Goal: Task Accomplishment & Management: Use online tool/utility

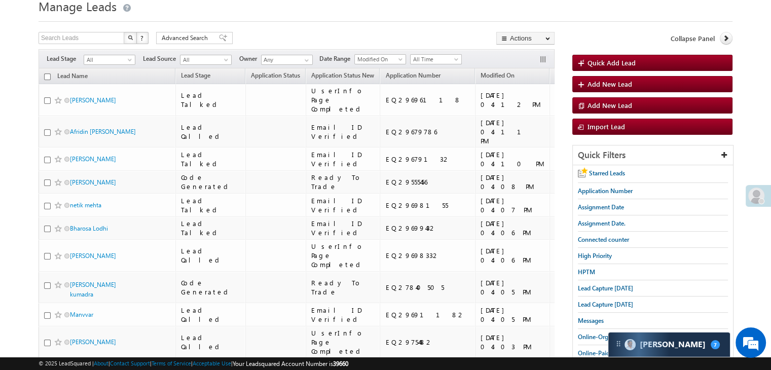
scroll to position [101, 0]
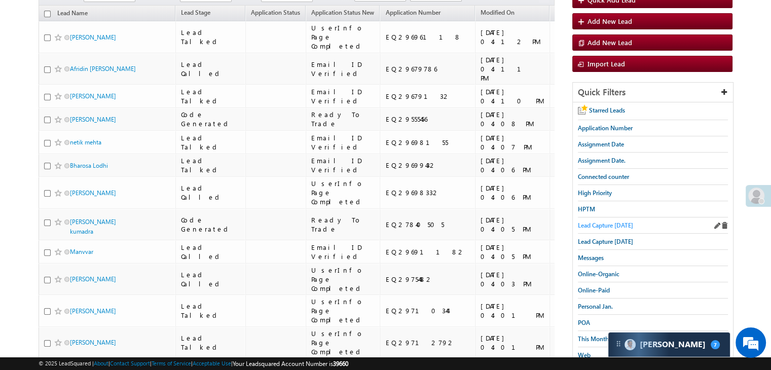
click at [626, 223] on span "Lead Capture [DATE]" at bounding box center [605, 225] width 55 height 8
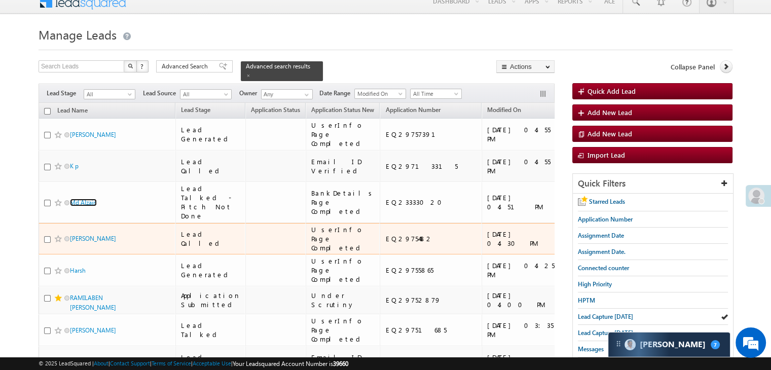
scroll to position [0, 0]
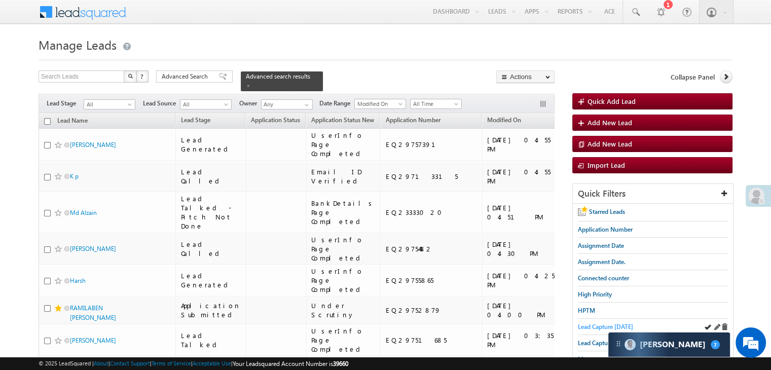
click at [617, 328] on span "Lead Capture [DATE]" at bounding box center [605, 327] width 55 height 8
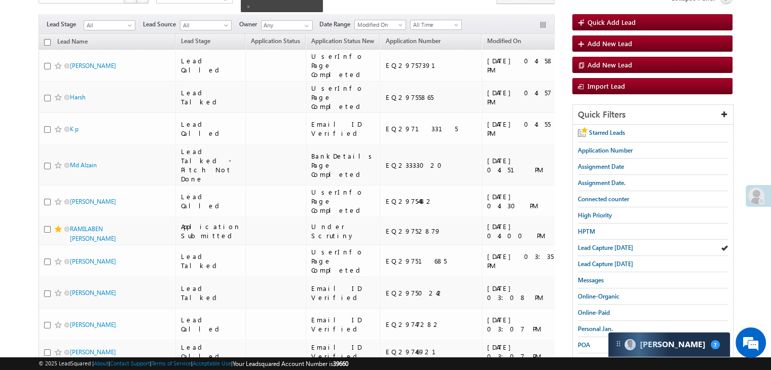
scroll to position [101, 0]
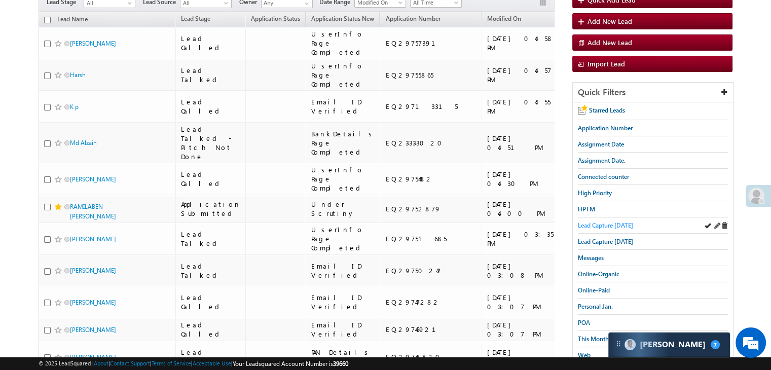
click at [608, 224] on span "Lead Capture [DATE]" at bounding box center [605, 225] width 55 height 8
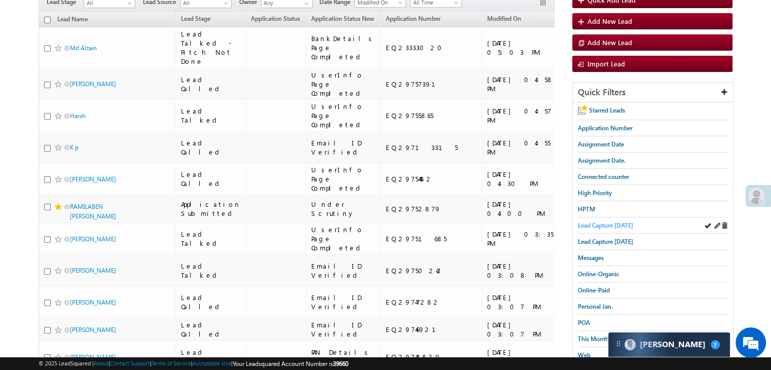
click at [605, 227] on span "Lead Capture [DATE]" at bounding box center [605, 225] width 55 height 8
click at [614, 223] on span "Lead Capture [DATE]" at bounding box center [605, 225] width 55 height 8
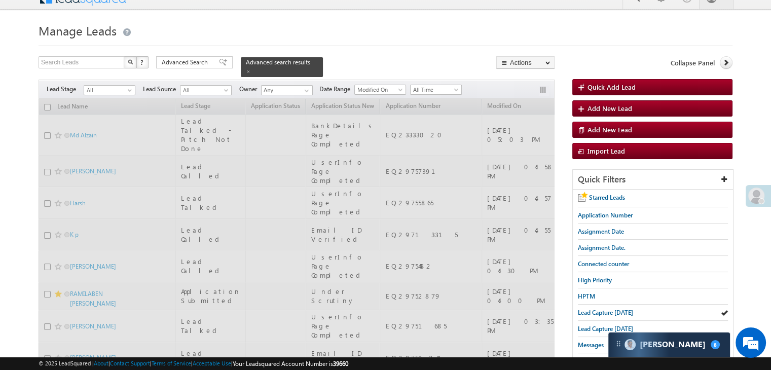
scroll to position [0, 0]
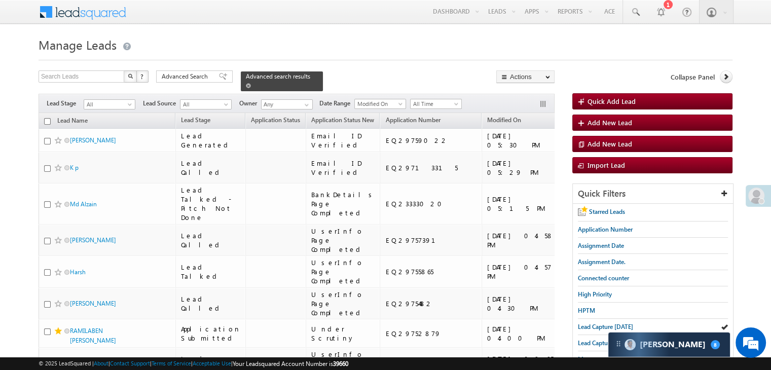
click at [251, 83] on span at bounding box center [248, 85] width 5 height 5
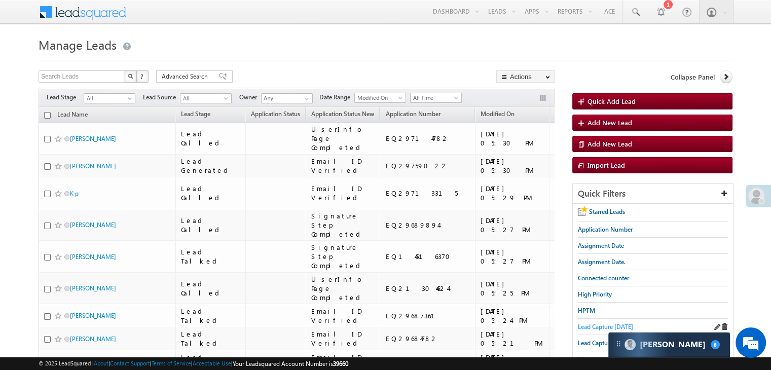
click at [580, 323] on span "Lead Capture [DATE]" at bounding box center [605, 327] width 55 height 8
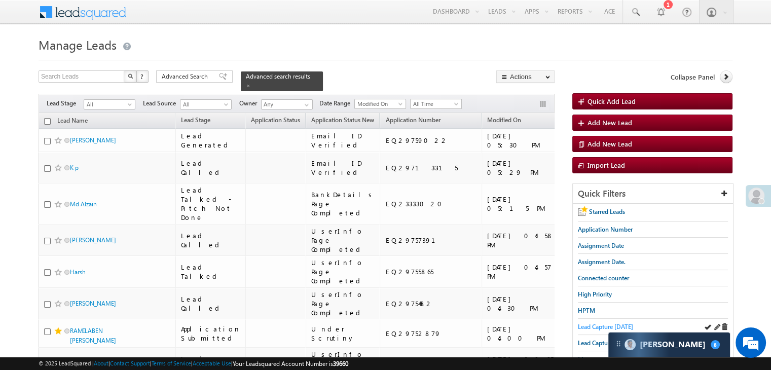
click at [610, 324] on span "Lead Capture [DATE]" at bounding box center [605, 327] width 55 height 8
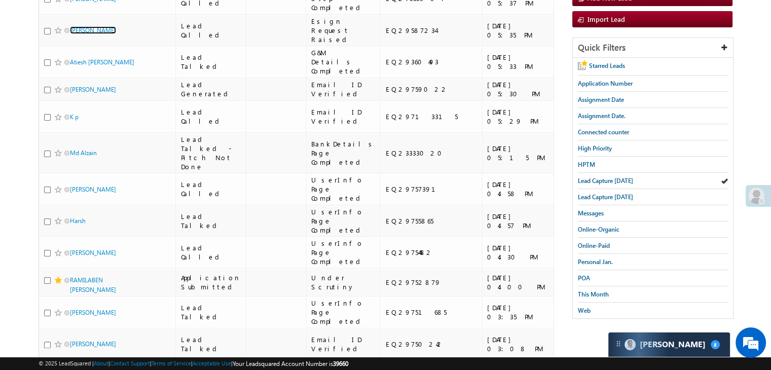
scroll to position [152, 0]
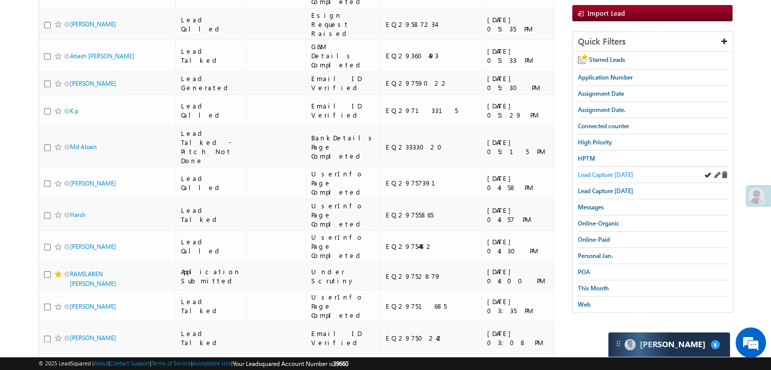
click at [610, 174] on span "Lead Capture [DATE]" at bounding box center [605, 175] width 55 height 8
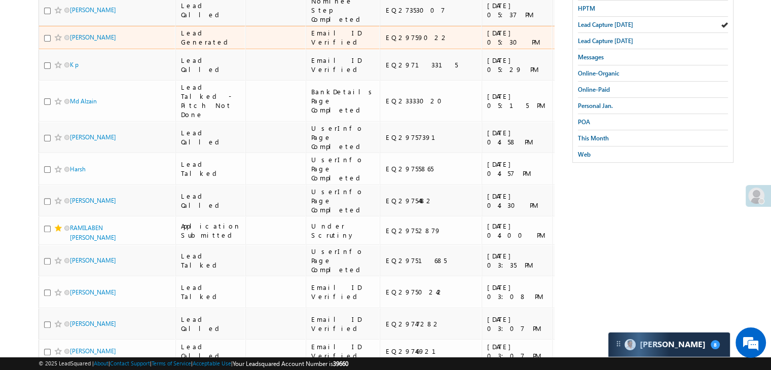
scroll to position [304, 0]
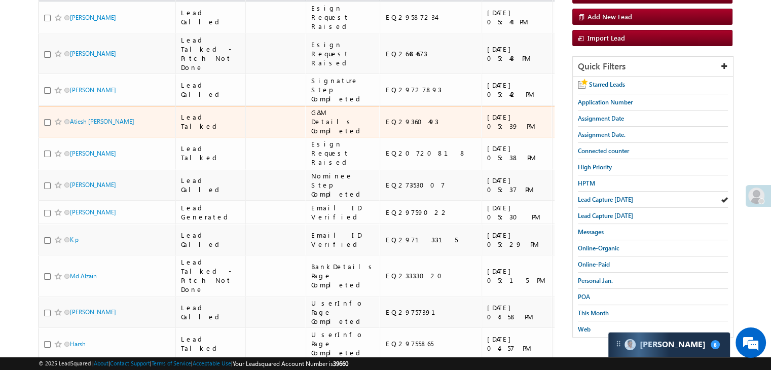
scroll to position [101, 0]
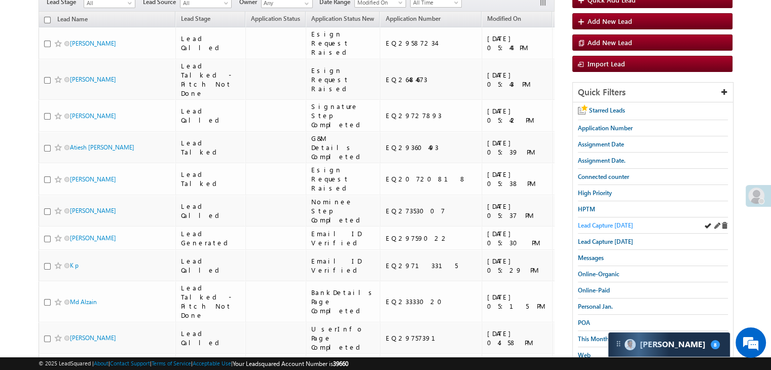
click at [611, 223] on span "Lead Capture [DATE]" at bounding box center [605, 225] width 55 height 8
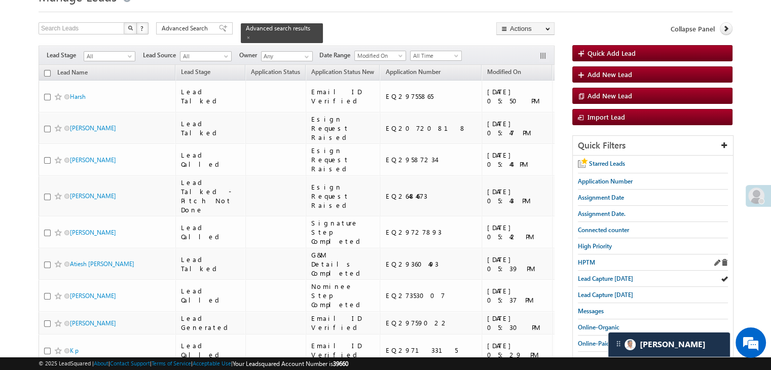
scroll to position [51, 0]
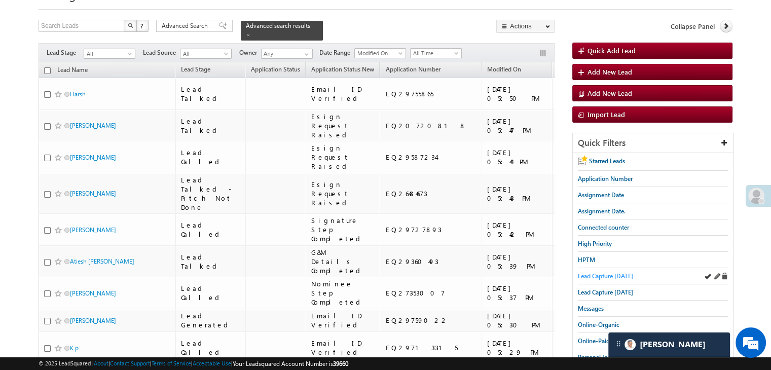
click at [616, 272] on span "Lead Capture [DATE]" at bounding box center [605, 276] width 55 height 8
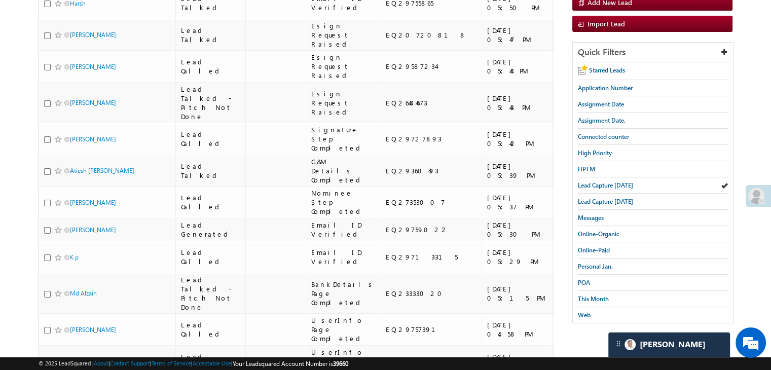
scroll to position [152, 0]
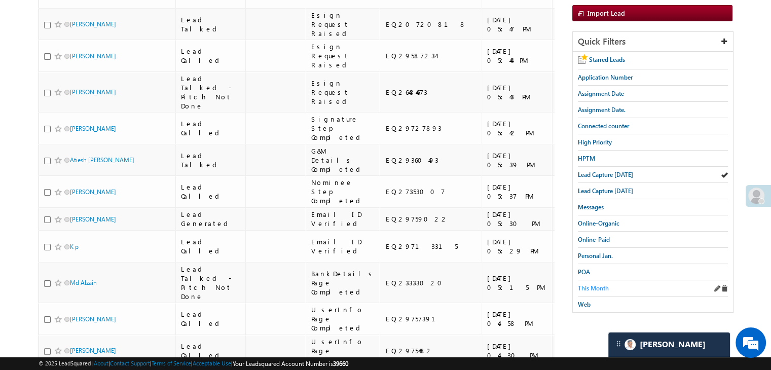
click at [602, 284] on span "This Month" at bounding box center [593, 288] width 31 height 8
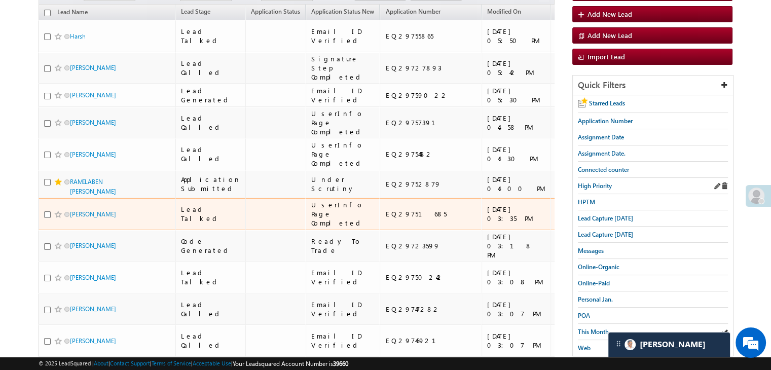
scroll to position [51, 0]
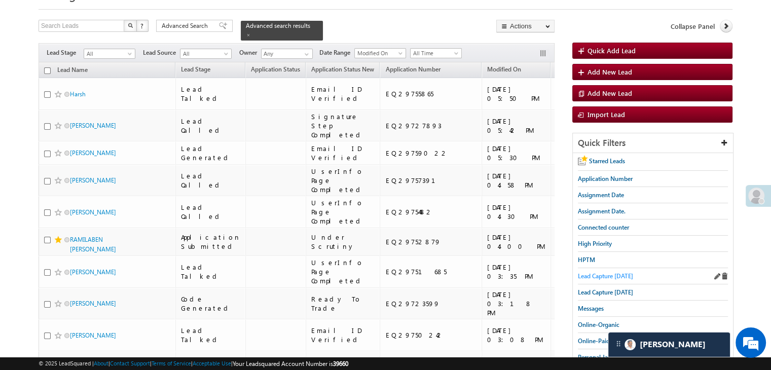
click at [602, 272] on span "Lead Capture [DATE]" at bounding box center [605, 276] width 55 height 8
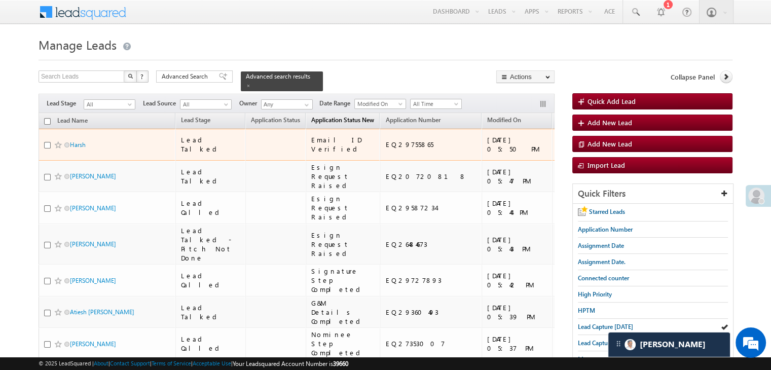
scroll to position [0, 0]
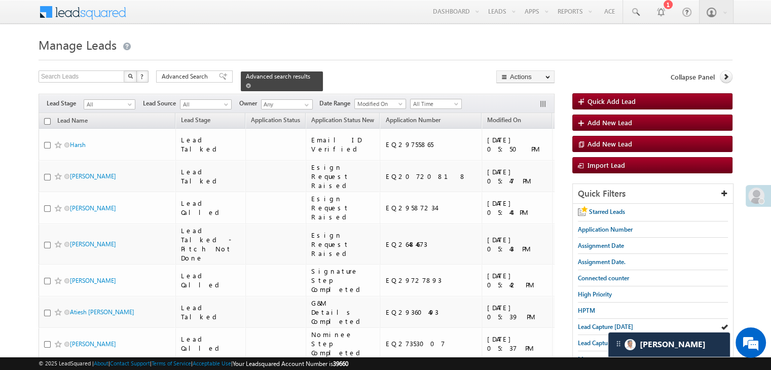
click at [304, 76] on div "Advanced search results" at bounding box center [282, 81] width 82 height 20
click at [251, 83] on span at bounding box center [248, 85] width 5 height 5
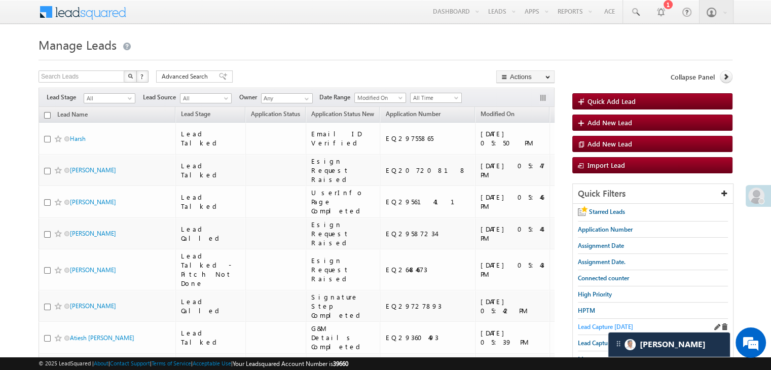
click at [589, 323] on span "Lead Capture [DATE]" at bounding box center [605, 327] width 55 height 8
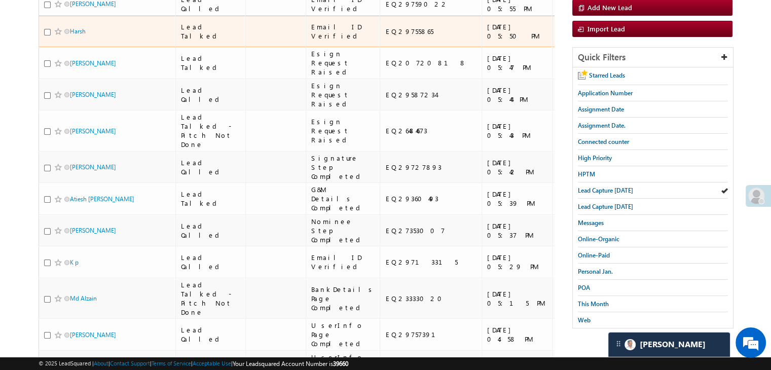
scroll to position [152, 0]
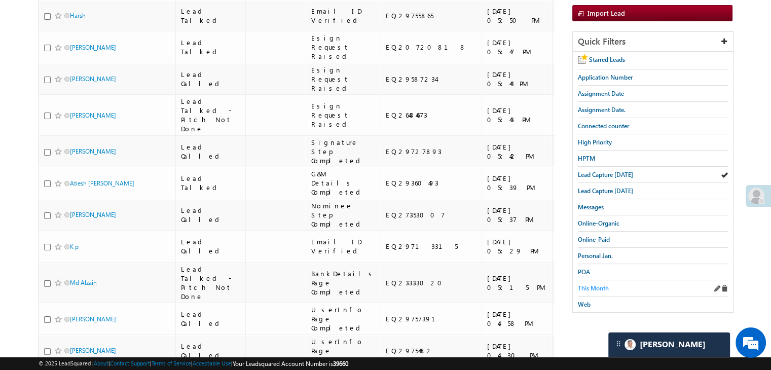
click at [595, 284] on span "This Month" at bounding box center [593, 288] width 31 height 8
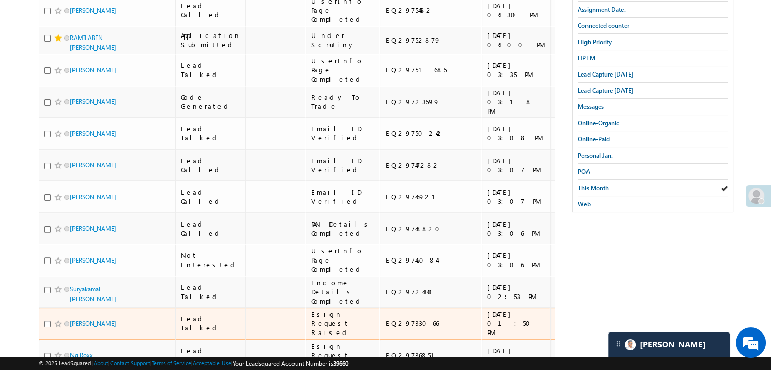
scroll to position [0, 0]
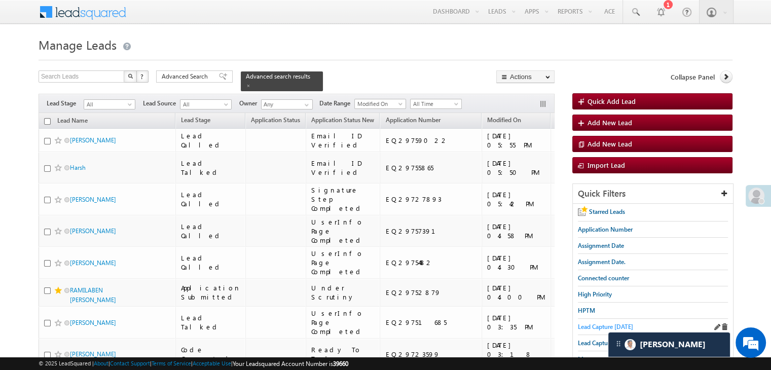
click at [586, 325] on span "Lead Capture [DATE]" at bounding box center [605, 327] width 55 height 8
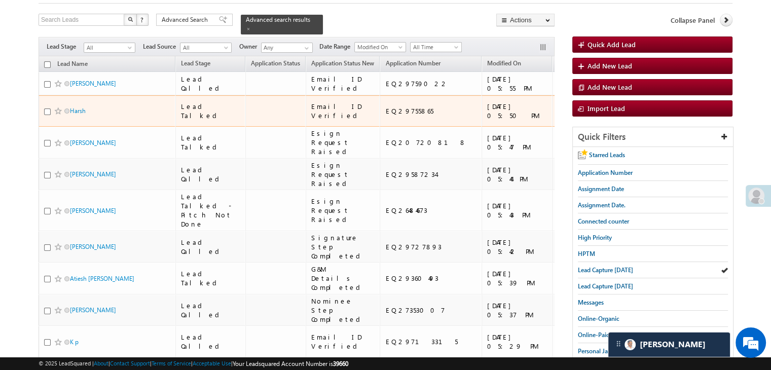
scroll to position [51, 0]
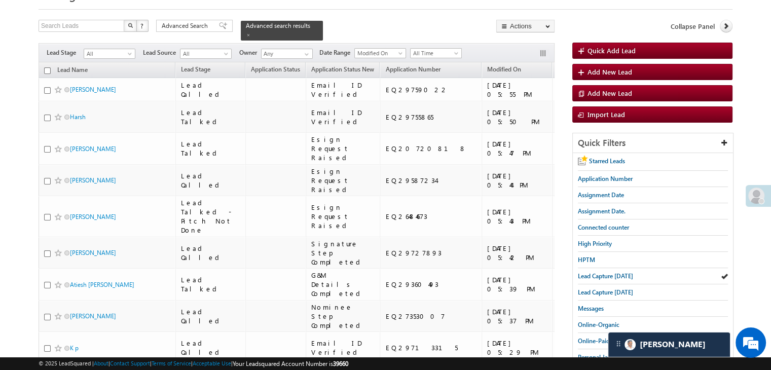
click at [557, 65] on span "Assignment Date" at bounding box center [580, 69] width 46 height 8
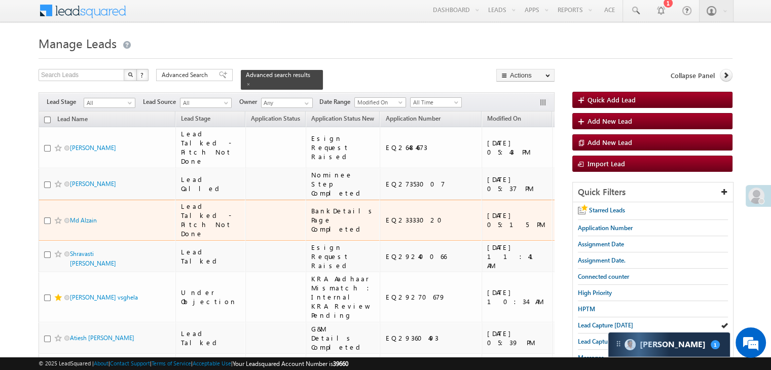
scroll to position [0, 0]
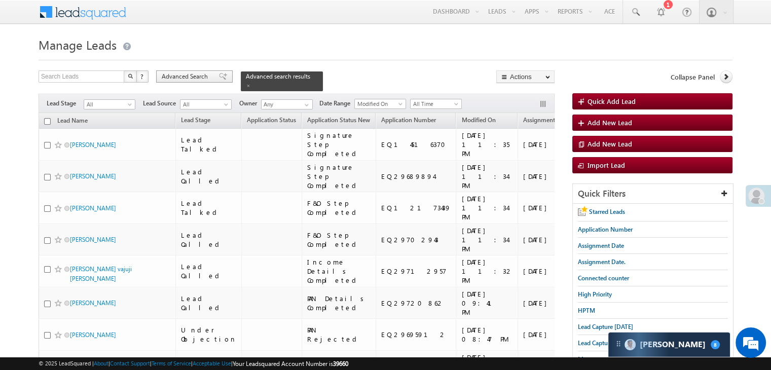
click at [175, 78] on span "Advanced Search" at bounding box center [186, 76] width 49 height 9
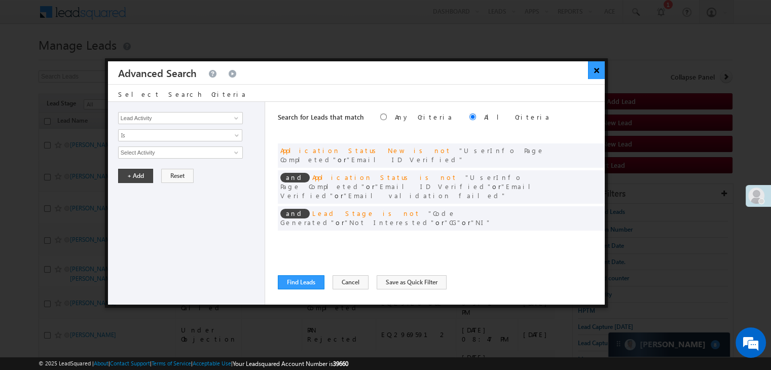
click at [594, 71] on button "×" at bounding box center [596, 70] width 17 height 18
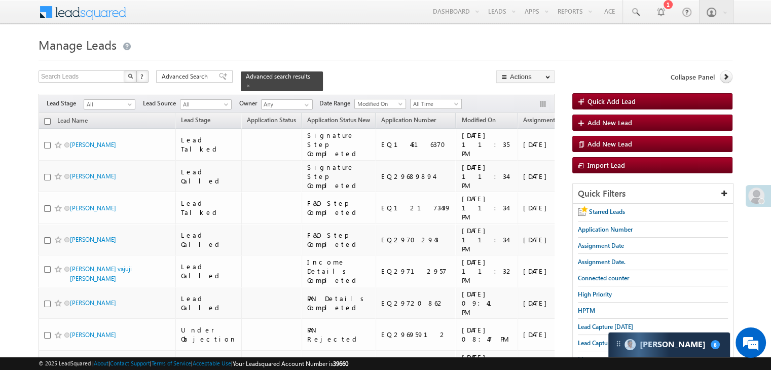
click at [189, 84] on div "Search Leads X ? 8 results found Advanced Search Advanced Search Advanced searc…" at bounding box center [297, 80] width 516 height 21
drag, startPoint x: 210, startPoint y: 78, endPoint x: 207, endPoint y: 142, distance: 64.9
click at [210, 77] on div "Advanced Search" at bounding box center [194, 76] width 76 height 12
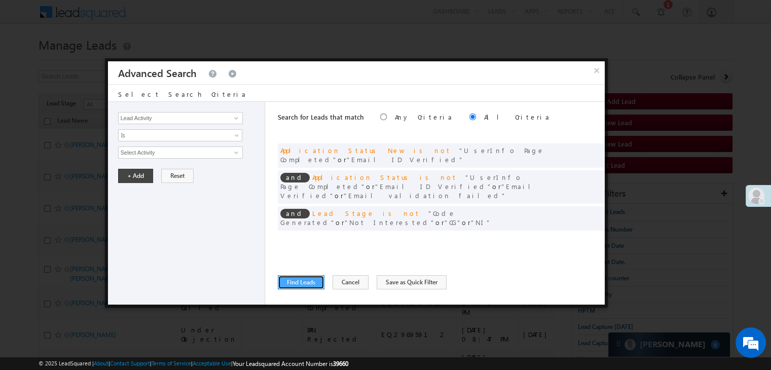
click at [308, 279] on button "Find Leads" at bounding box center [301, 282] width 47 height 14
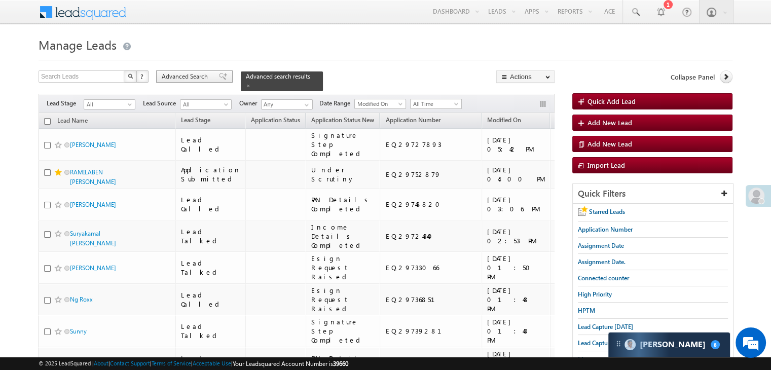
click at [205, 72] on span "Advanced Search" at bounding box center [186, 76] width 49 height 9
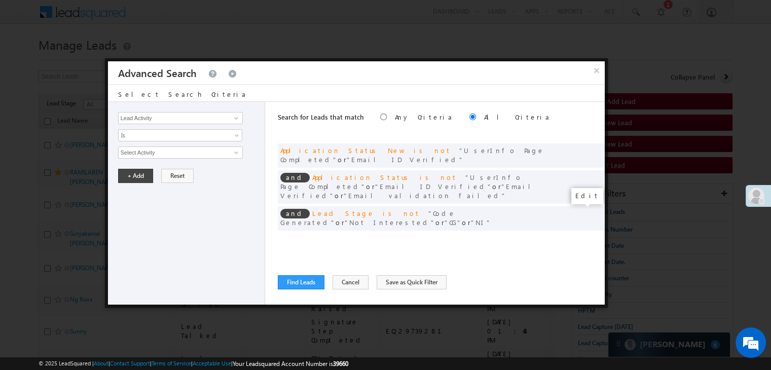
click at [579, 236] on span at bounding box center [581, 239] width 7 height 7
click at [150, 156] on link "[DATE]" at bounding box center [180, 152] width 124 height 12
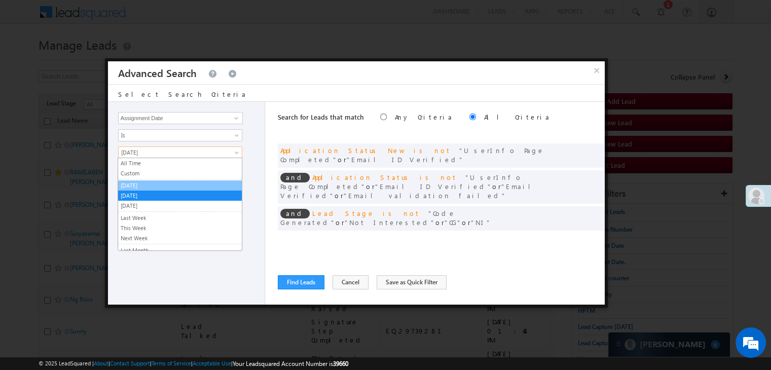
click at [147, 183] on link "[DATE]" at bounding box center [180, 185] width 124 height 9
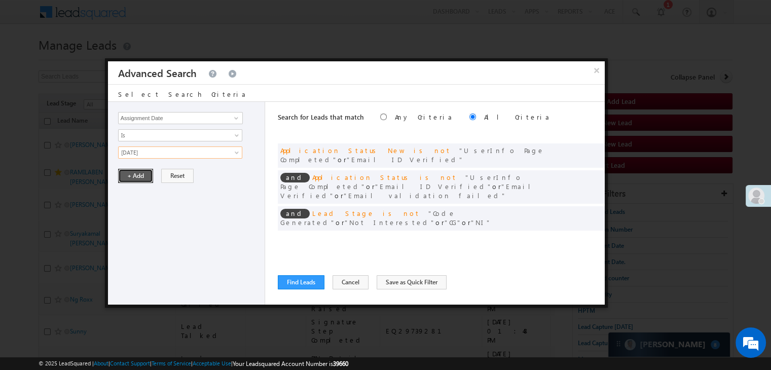
click at [140, 177] on button "+ Add" at bounding box center [135, 176] width 35 height 14
click at [297, 279] on button "Find Leads" at bounding box center [301, 282] width 47 height 14
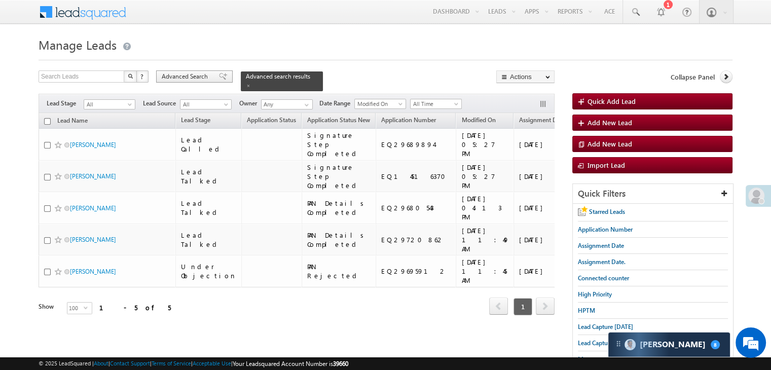
click at [205, 77] on span "Advanced Search" at bounding box center [186, 76] width 49 height 9
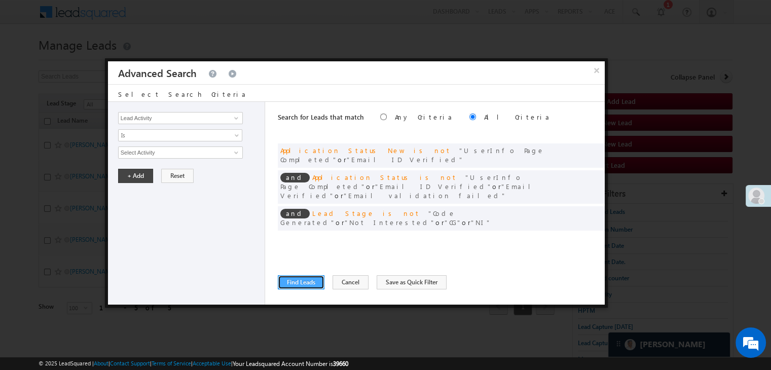
click at [300, 281] on button "Find Leads" at bounding box center [301, 282] width 47 height 14
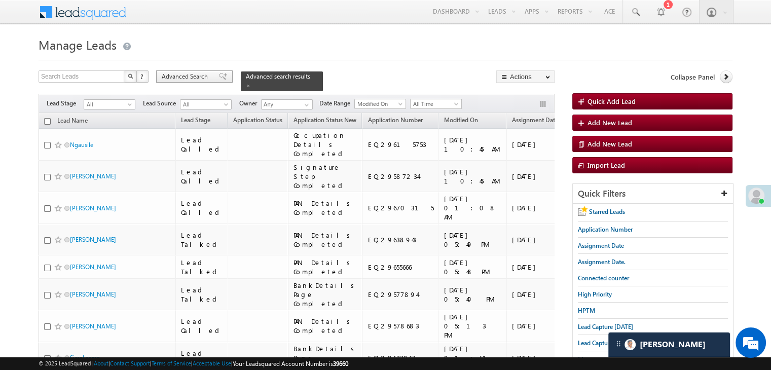
click at [207, 76] on span "Advanced Search" at bounding box center [186, 76] width 49 height 9
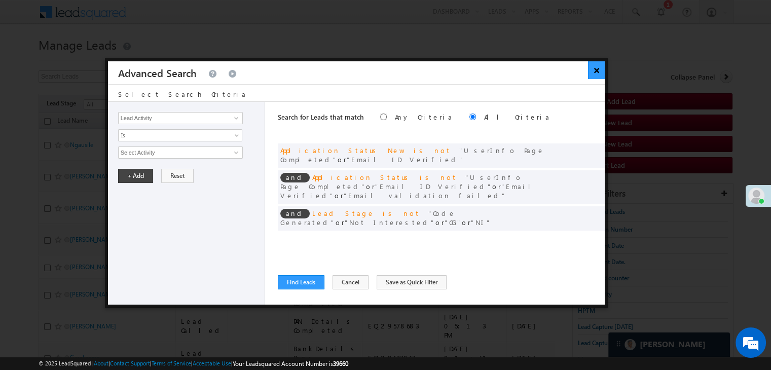
click at [592, 67] on button "×" at bounding box center [596, 70] width 17 height 18
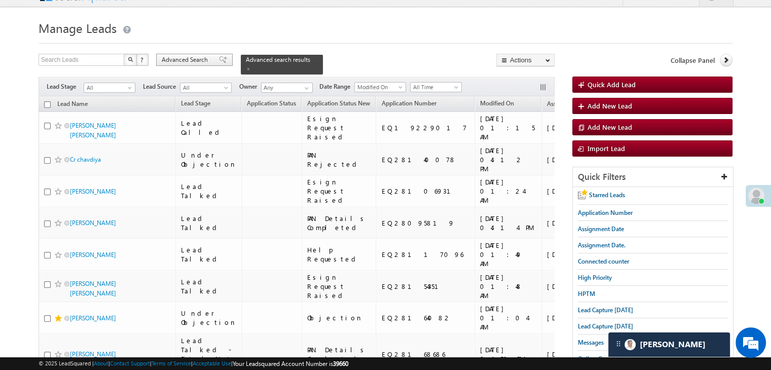
click at [198, 57] on span "Advanced Search" at bounding box center [186, 59] width 49 height 9
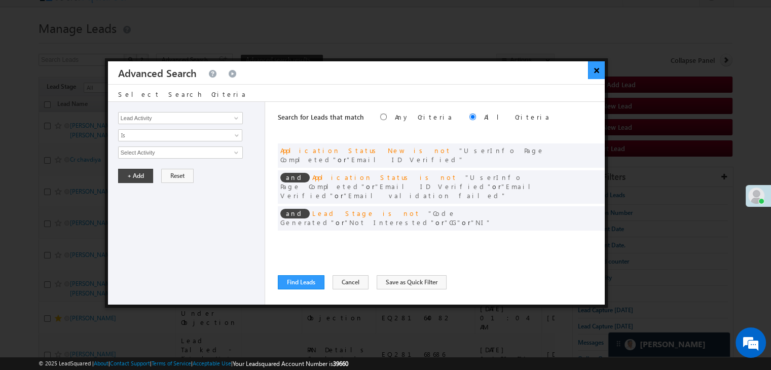
click at [594, 65] on button "×" at bounding box center [596, 70] width 17 height 18
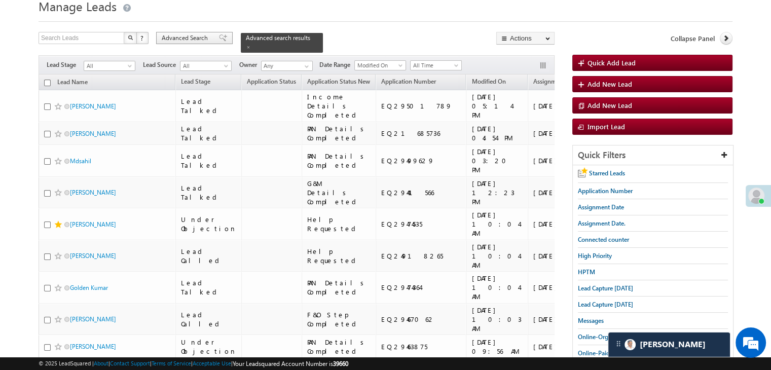
click at [219, 38] on span at bounding box center [223, 37] width 8 height 7
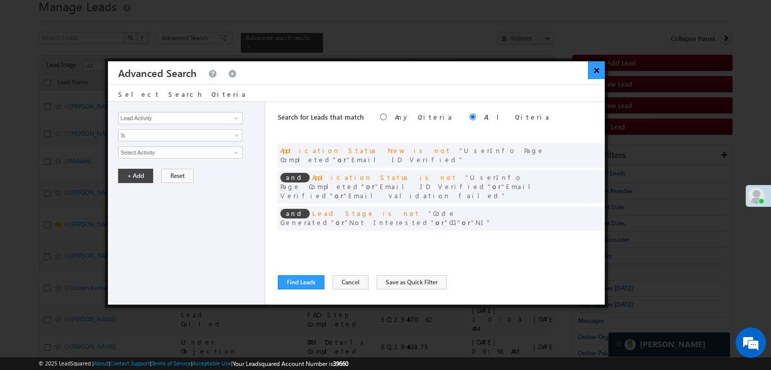
click at [591, 78] on button "×" at bounding box center [596, 70] width 17 height 18
